Goal: Task Accomplishment & Management: Use online tool/utility

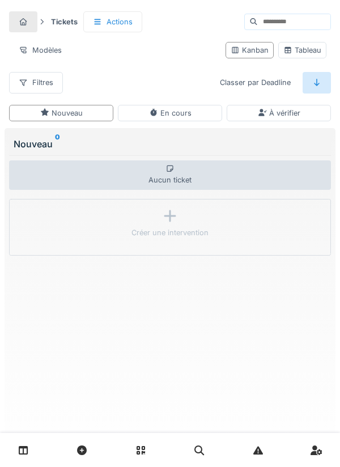
click at [18, 444] on link at bounding box center [23, 450] width 29 height 27
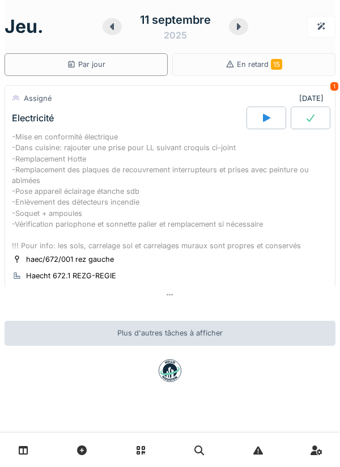
click at [31, 97] on div "Assigné" at bounding box center [38, 98] width 28 height 11
click at [32, 104] on div "Assigné" at bounding box center [38, 98] width 28 height 11
click at [131, 208] on div "-Mise en conformité électrique -Dans cuisine: rajouter une prise pour LL suivan…" at bounding box center [170, 192] width 317 height 120
click at [132, 203] on div "-Mise en conformité électrique -Dans cuisine: rajouter une prise pour LL suivan…" at bounding box center [170, 192] width 317 height 120
click at [259, 65] on span "En retard 15" at bounding box center [259, 64] width 45 height 9
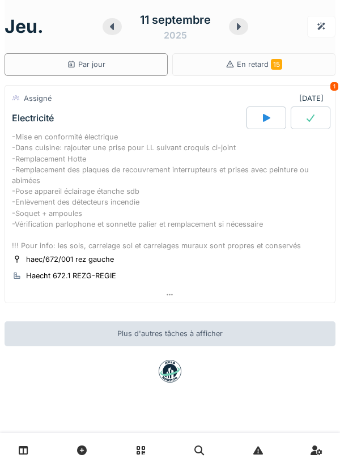
click at [331, 86] on div "1" at bounding box center [335, 86] width 8 height 9
click at [68, 185] on div "-Mise en conformité électrique -Dans cuisine: rajouter une prise pour LL suivan…" at bounding box center [170, 192] width 317 height 120
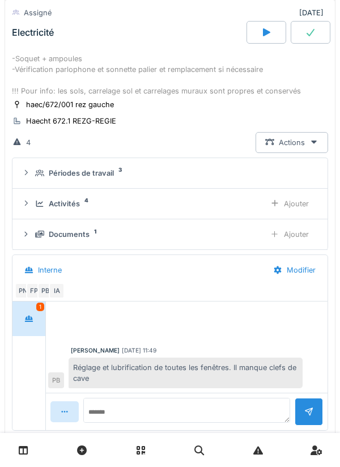
scroll to position [163, 0]
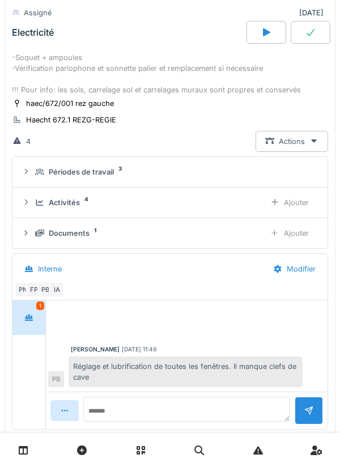
click at [104, 233] on div "Documents 1" at bounding box center [145, 233] width 221 height 11
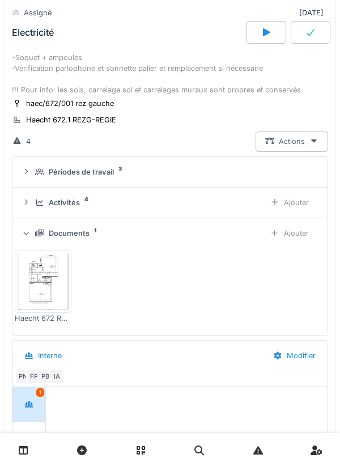
click at [52, 279] on img at bounding box center [43, 282] width 51 height 57
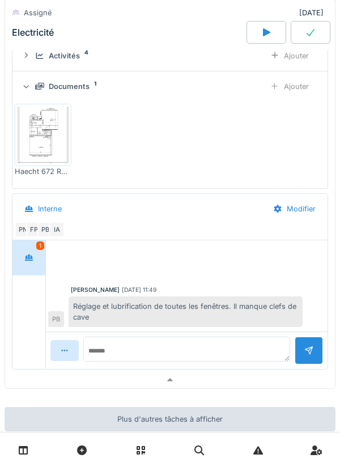
scroll to position [303, 0]
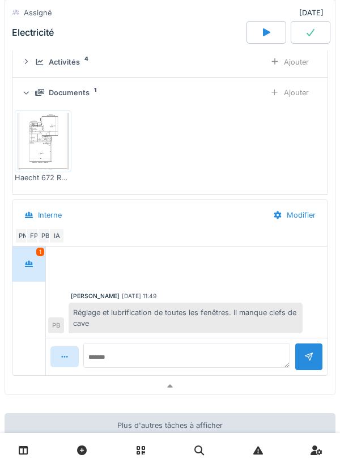
click at [42, 256] on div "1" at bounding box center [40, 252] width 8 height 9
click at [37, 263] on div at bounding box center [29, 264] width 28 height 21
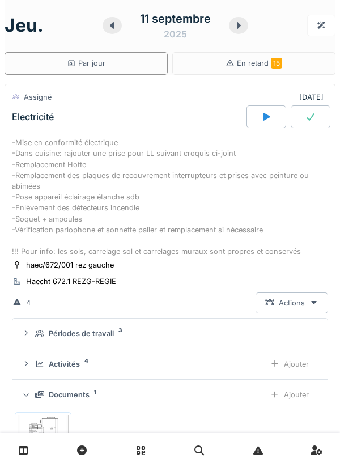
scroll to position [0, 0]
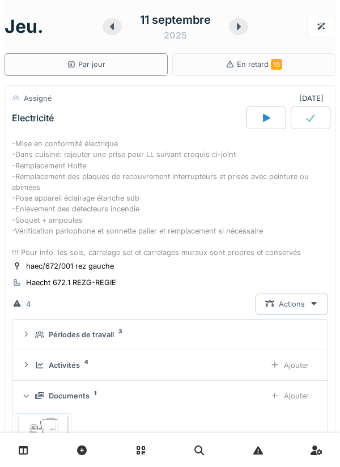
click at [77, 157] on div "-Mise en conformité électrique -Dans cuisine: rajouter une prise pour LL suivan…" at bounding box center [170, 198] width 317 height 120
